Goal: Information Seeking & Learning: Learn about a topic

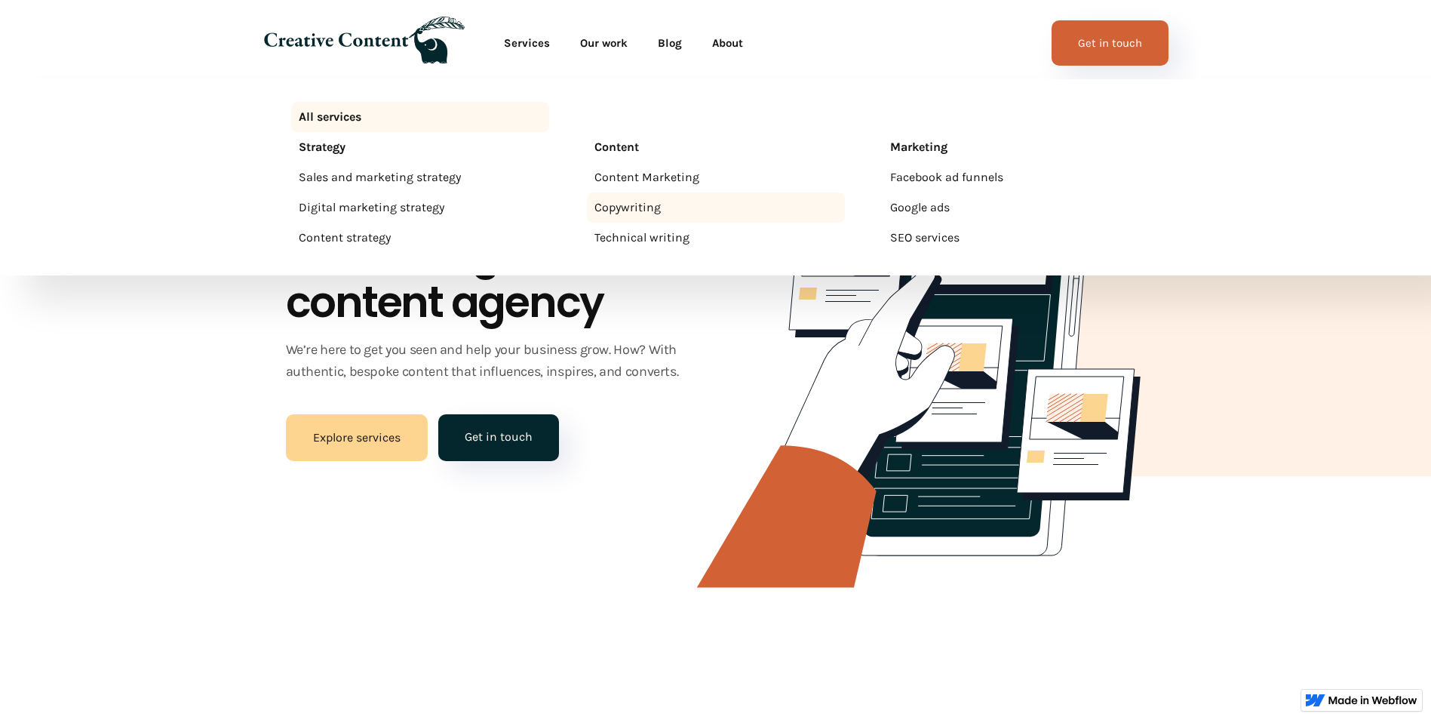
click at [609, 204] on div "Copywriting" at bounding box center [628, 207] width 66 height 18
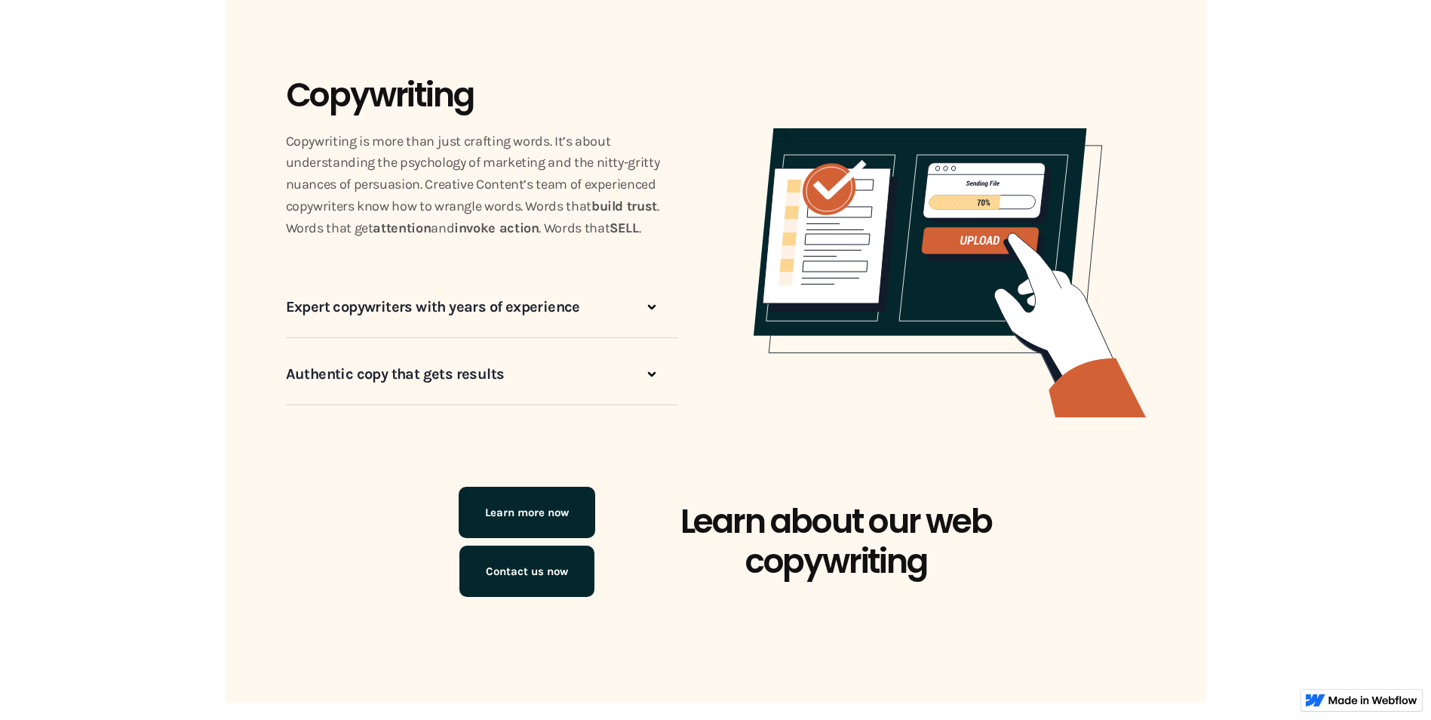
click at [640, 311] on div at bounding box center [652, 307] width 30 height 30
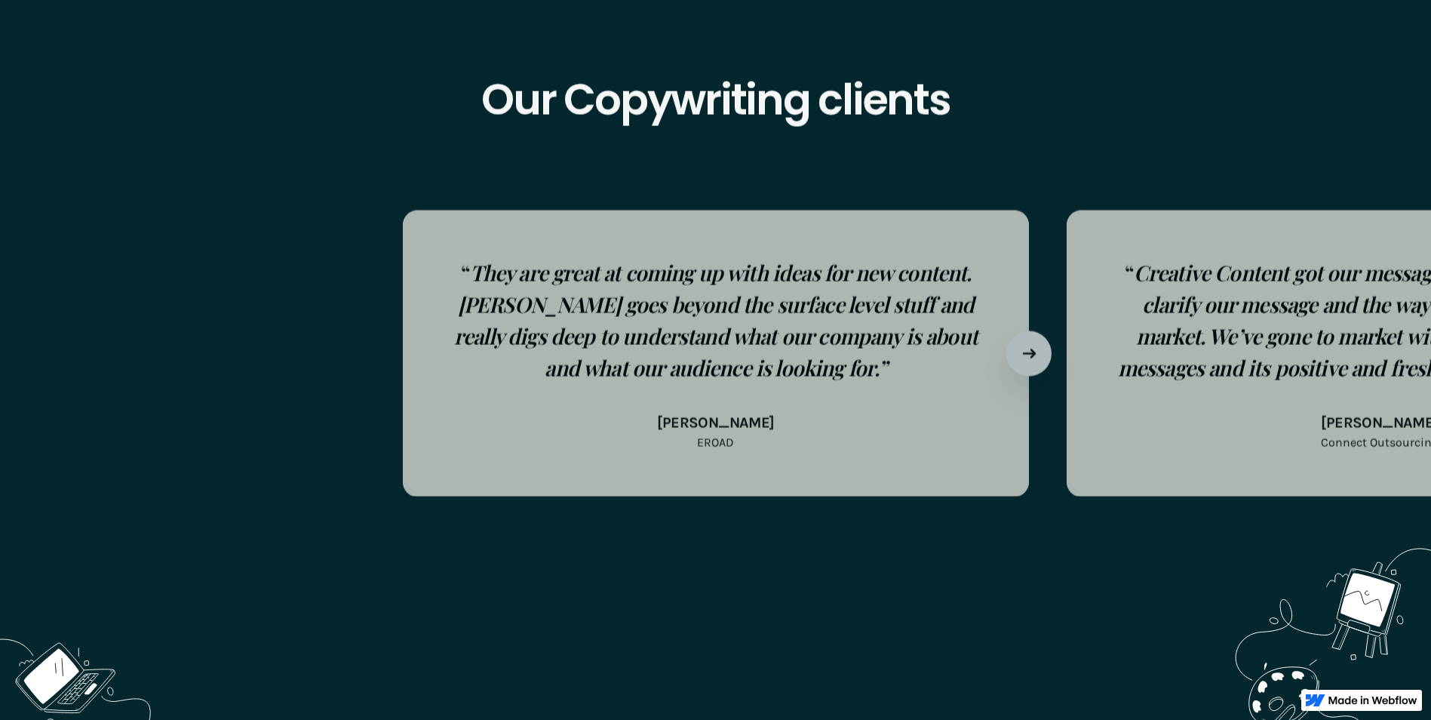
scroll to position [3937, 0]
